Goal: Task Accomplishment & Management: Use online tool/utility

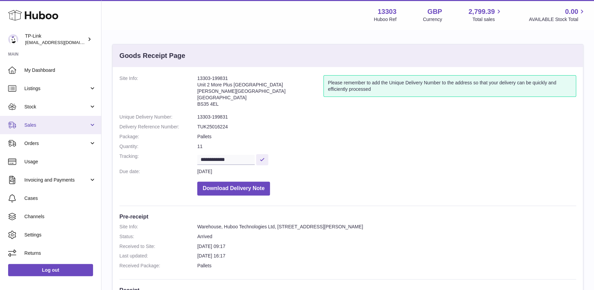
click at [60, 123] on span "Sales" at bounding box center [56, 125] width 65 height 6
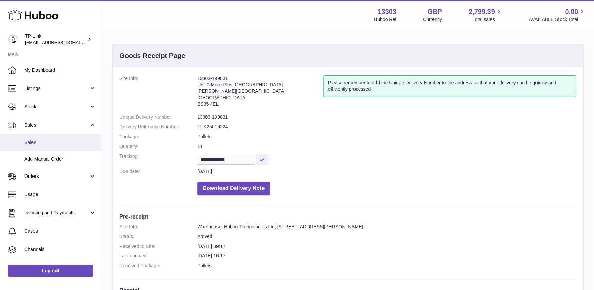
click at [43, 139] on span "Sales" at bounding box center [60, 142] width 72 height 6
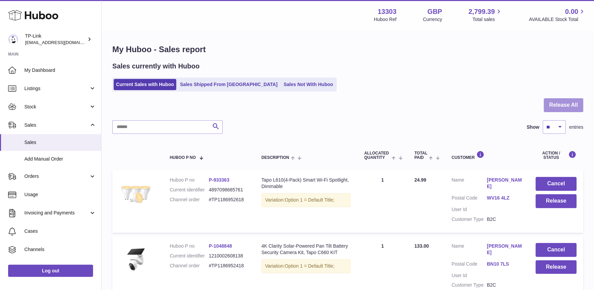
click at [556, 105] on button "Release All" at bounding box center [563, 105] width 40 height 14
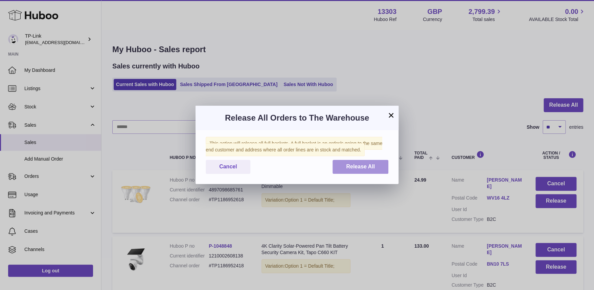
click at [366, 170] on button "Release All" at bounding box center [360, 167] width 56 height 14
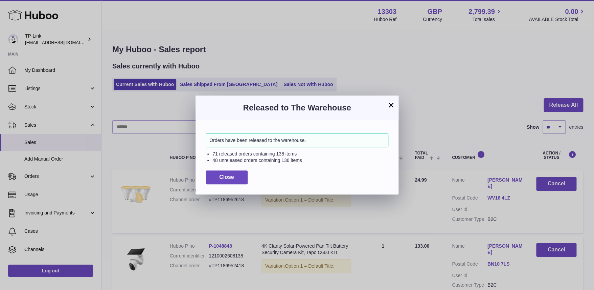
click at [391, 105] on button "×" at bounding box center [391, 105] width 8 height 8
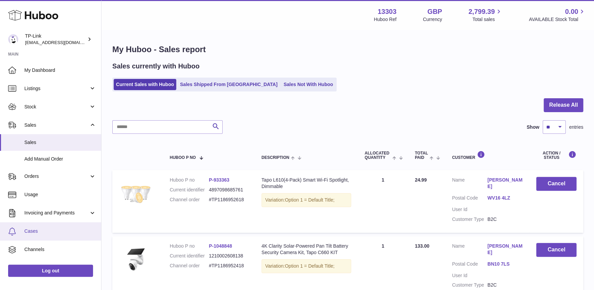
click at [44, 228] on span "Cases" at bounding box center [60, 231] width 72 height 6
